Goal: Information Seeking & Learning: Learn about a topic

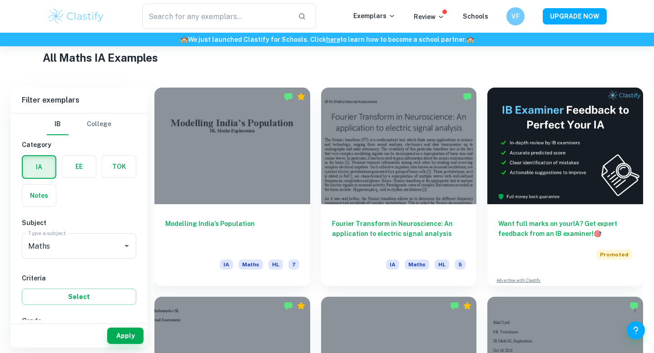
scroll to position [222, 0]
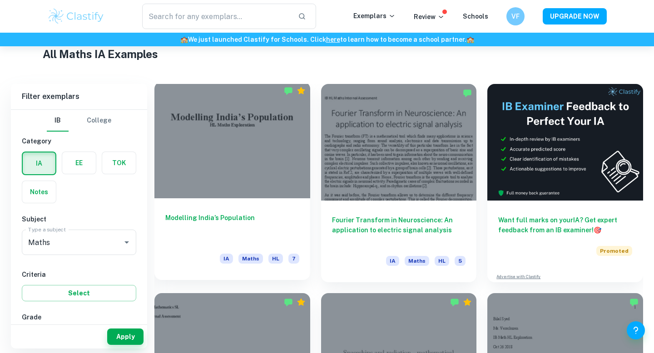
click at [252, 200] on div "Modelling India’s Population IA Maths HL 7" at bounding box center [232, 239] width 156 height 82
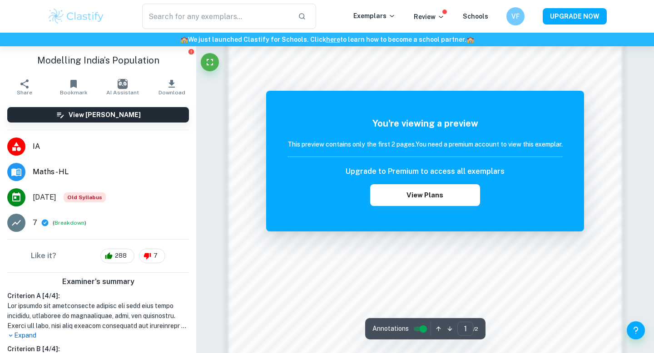
scroll to position [692, 0]
click at [512, 17] on h6 "VF" at bounding box center [514, 16] width 11 height 10
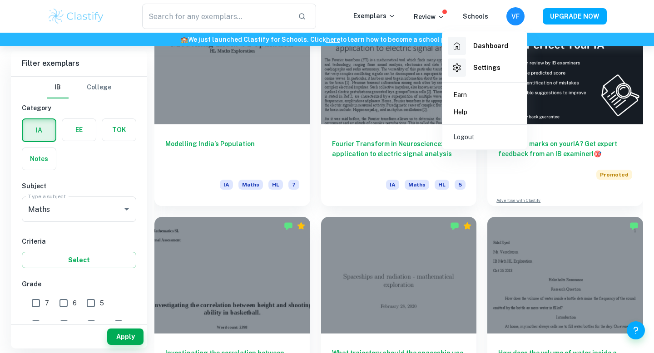
scroll to position [308, 0]
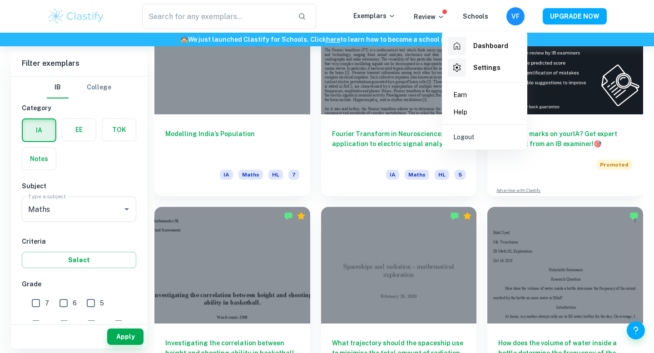
click at [123, 158] on div at bounding box center [327, 176] width 654 height 353
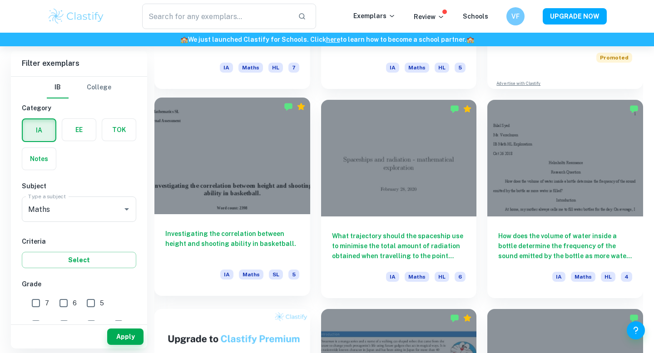
scroll to position [437, 0]
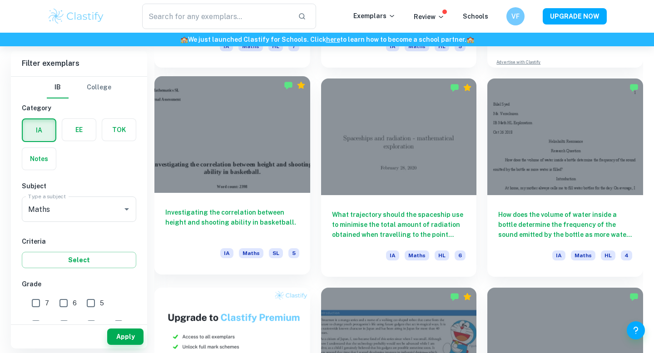
click at [256, 211] on h6 "Investigating the correlation between height and shooting ability in basketball." at bounding box center [232, 223] width 134 height 30
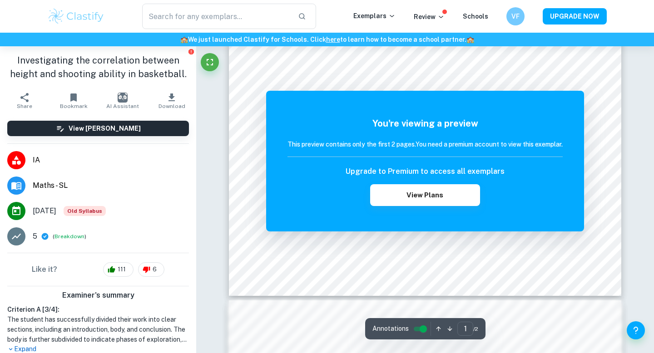
scroll to position [333, 0]
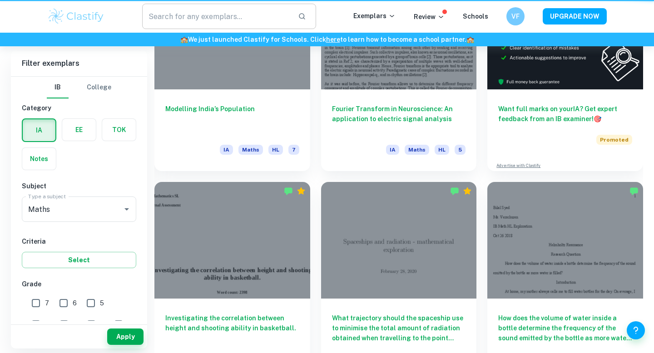
scroll to position [437, 0]
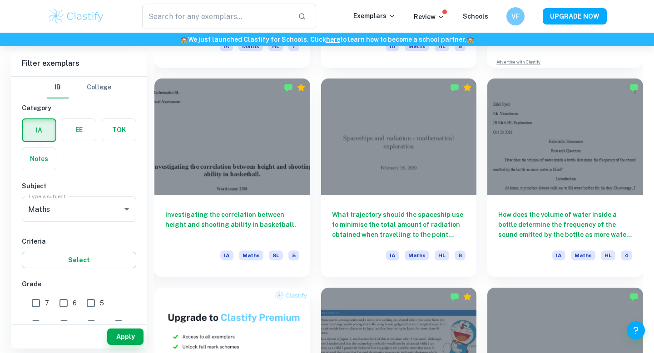
click at [470, 24] on div "​ Exemplars Review Schools VF UPGRADE NOW" at bounding box center [326, 16] width 581 height 25
click at [470, 13] on link "Schools" at bounding box center [475, 16] width 25 height 7
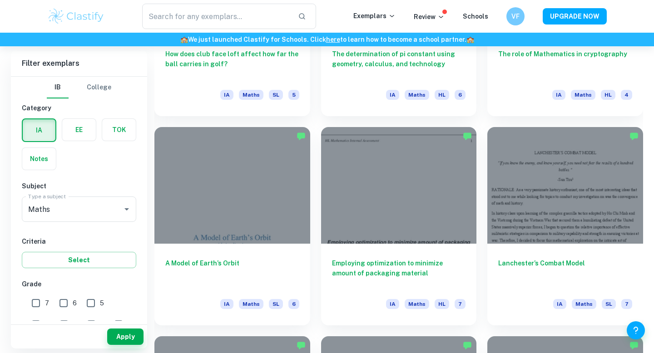
scroll to position [1034, 0]
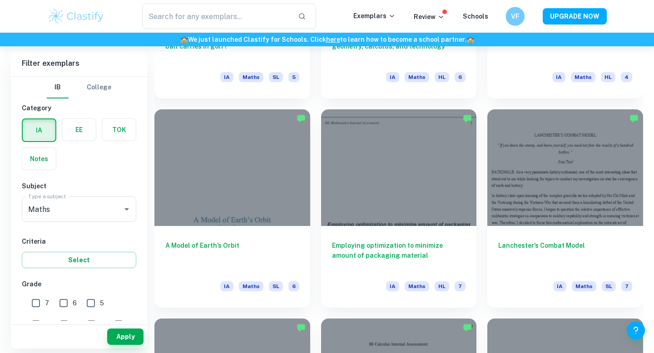
click at [517, 16] on h6 "VF" at bounding box center [514, 16] width 11 height 10
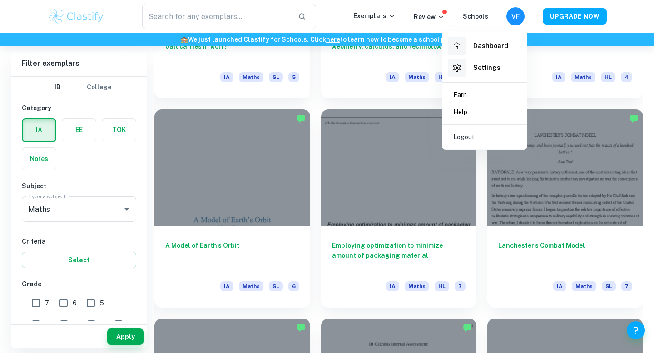
click at [478, 136] on li "Logout" at bounding box center [484, 137] width 77 height 17
